Goal: Task Accomplishment & Management: Manage account settings

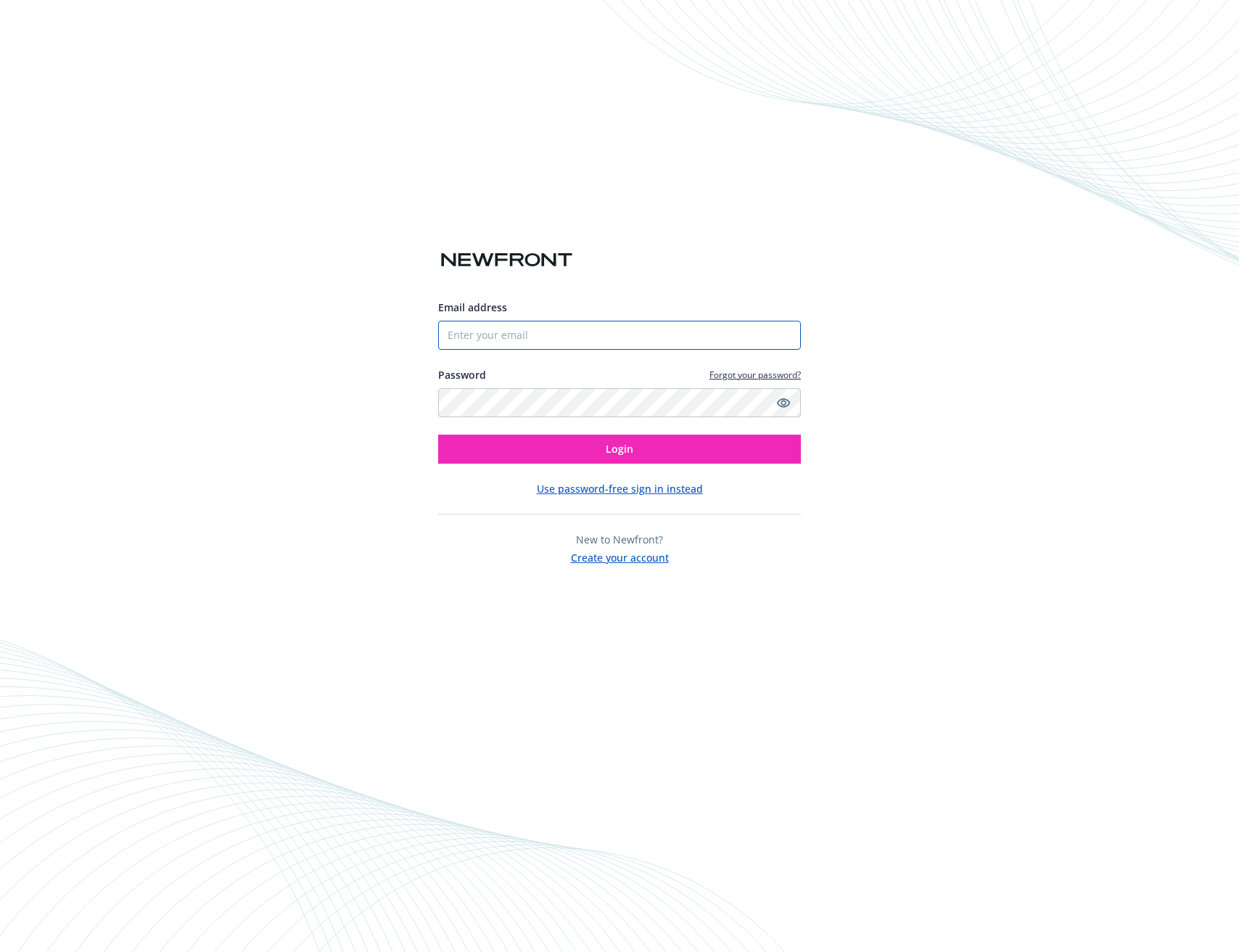
click at [542, 337] on input "Email address" at bounding box center [620, 335] width 363 height 29
click at [176, 277] on div "Email address Password Forgot your password? Login Use password-free sign in in…" at bounding box center [620, 476] width 1239 height 952
click at [662, 483] on button "Use password-free sign in instead" at bounding box center [620, 488] width 166 height 16
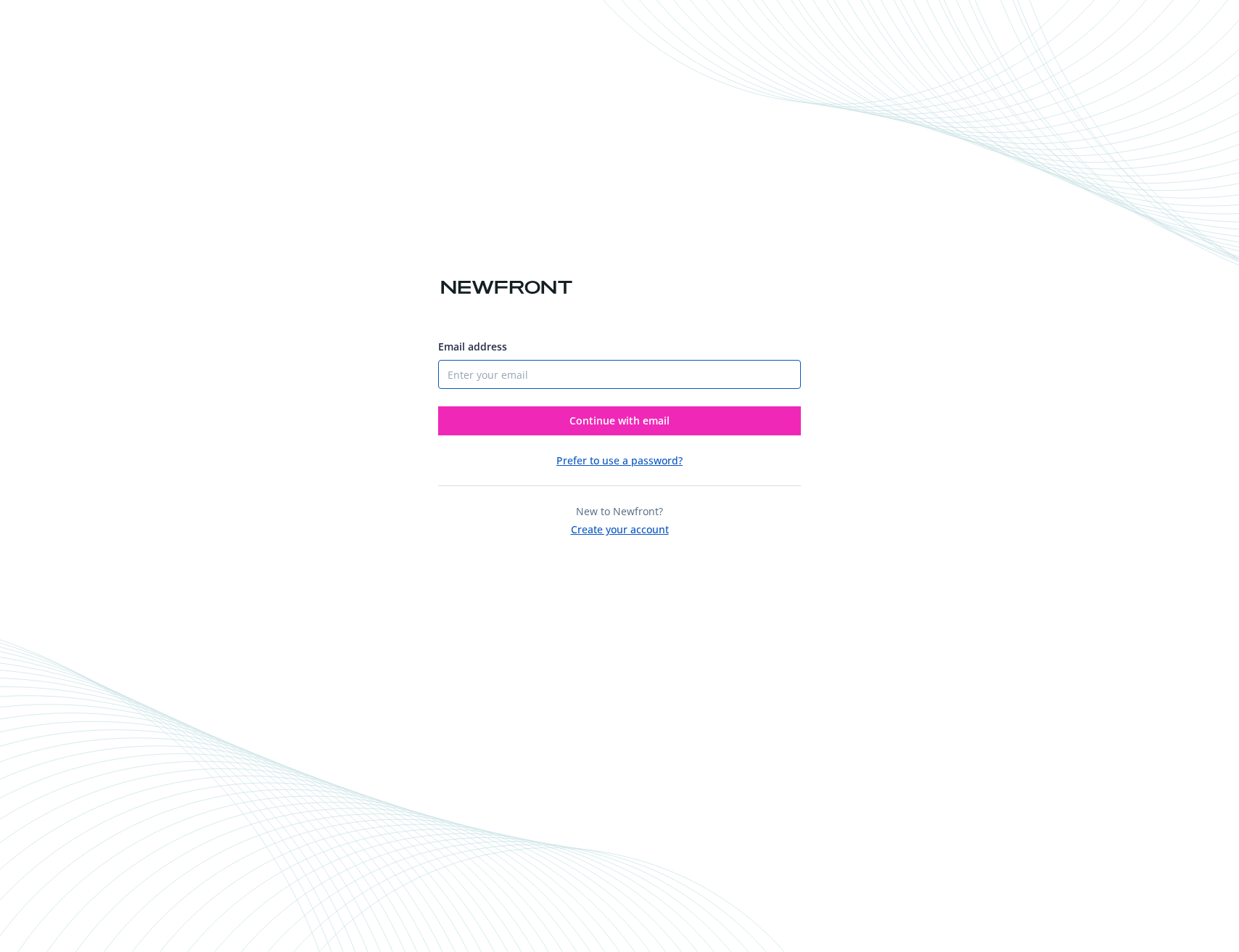
click at [575, 366] on input "Email address" at bounding box center [620, 375] width 363 height 29
type input "[PERSON_NAME][EMAIL_ADDRESS][PERSON_NAME][DOMAIN_NAME]"
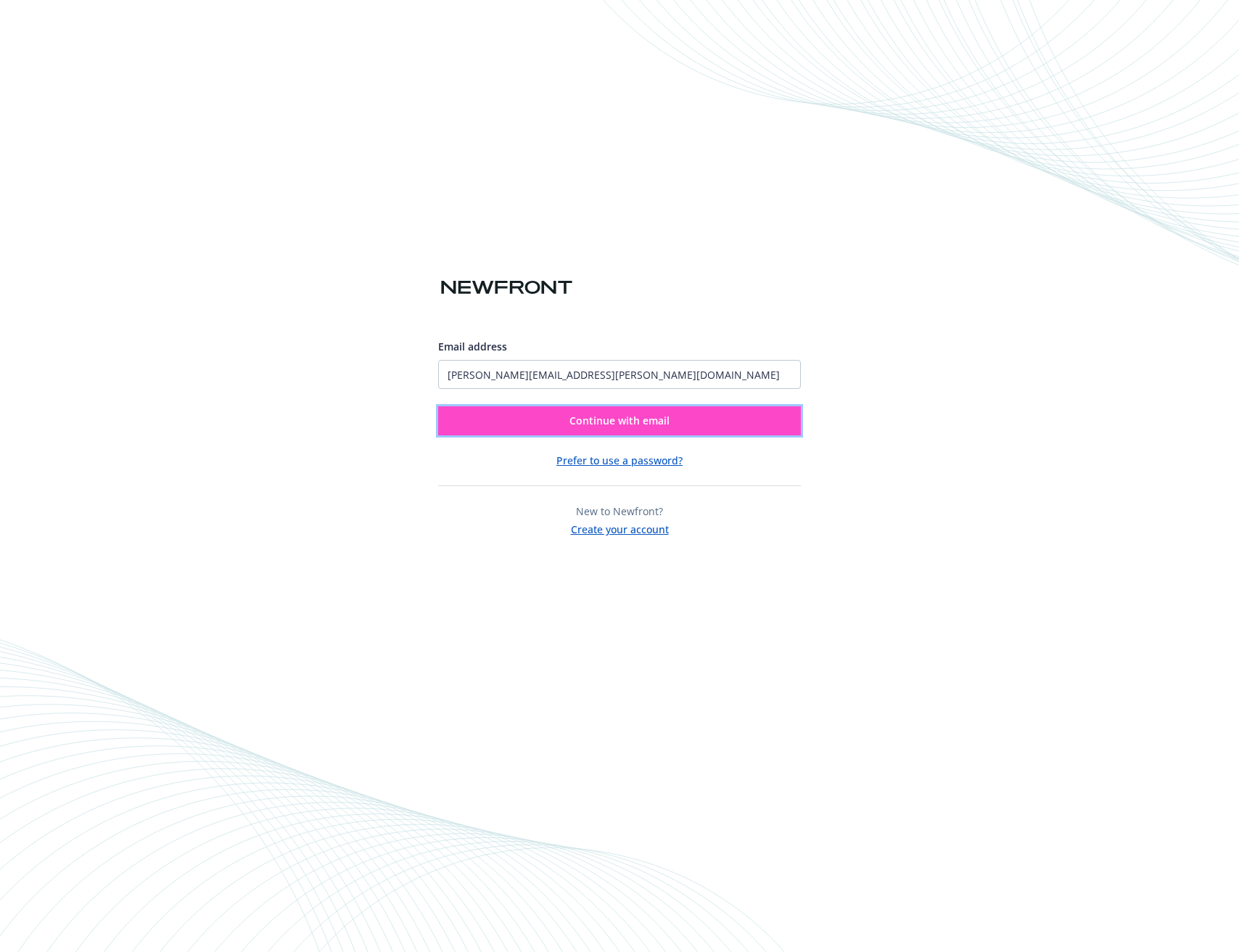
click at [576, 413] on span "Continue with email" at bounding box center [620, 420] width 100 height 14
